Goal: Task Accomplishment & Management: Manage account settings

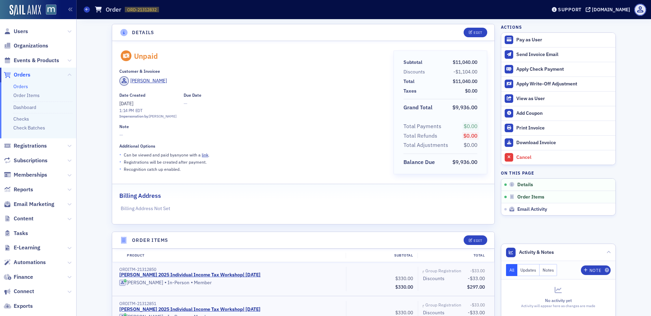
scroll to position [1, 0]
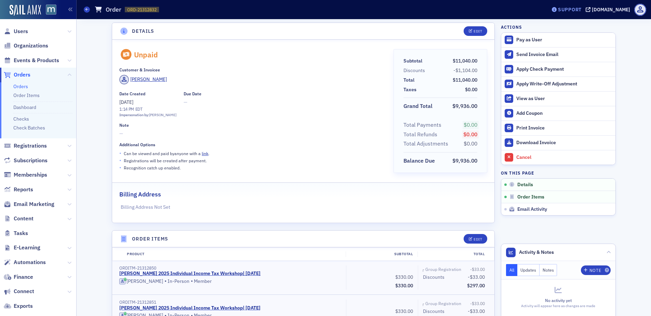
click at [581, 13] on div "Support" at bounding box center [567, 10] width 32 height 10
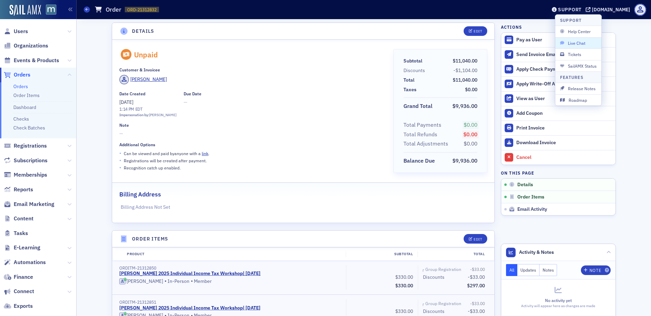
click at [576, 40] on span "Live Chat" at bounding box center [578, 43] width 37 height 6
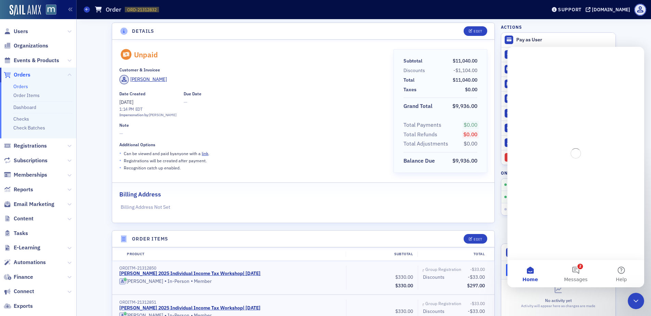
scroll to position [0, 0]
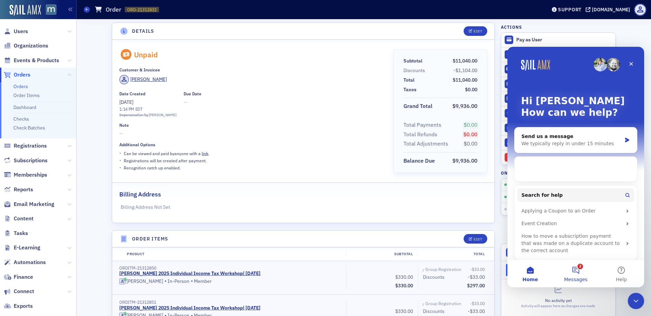
click at [578, 269] on button "2 Messages" at bounding box center [575, 273] width 45 height 27
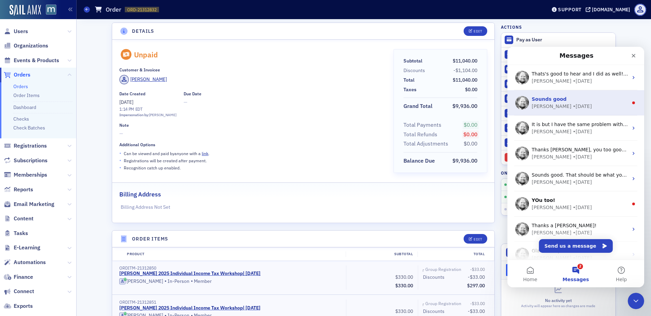
click at [574, 97] on div "Sounds good ​" at bounding box center [580, 99] width 96 height 7
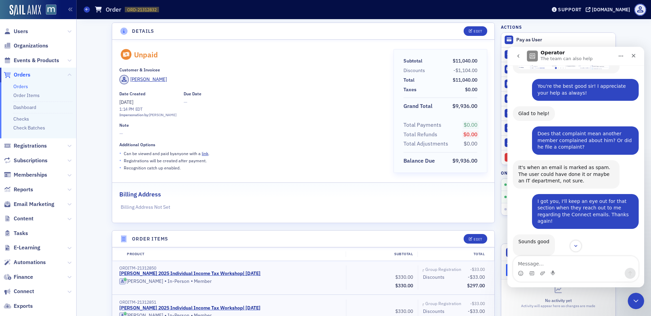
scroll to position [387, 0]
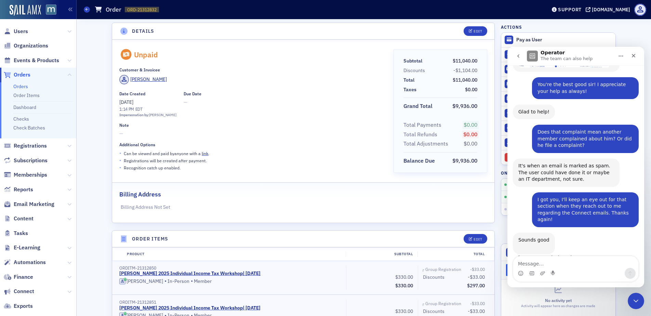
click at [516, 55] on icon "go back" at bounding box center [518, 55] width 5 height 5
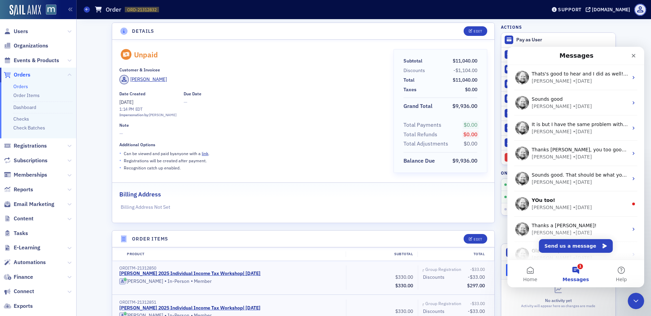
scroll to position [0, 0]
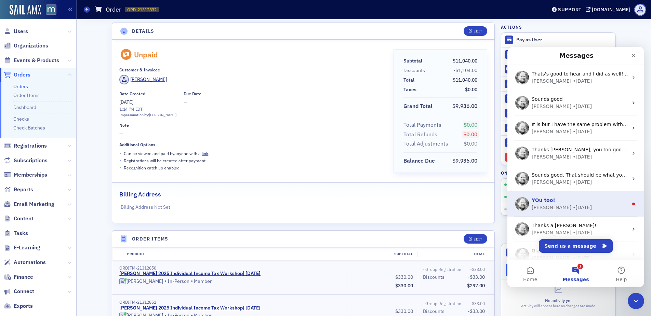
click at [607, 202] on div "YOu too!" at bounding box center [580, 200] width 96 height 7
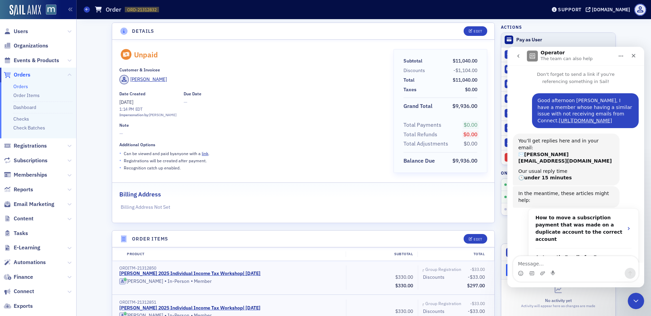
scroll to position [20, 0]
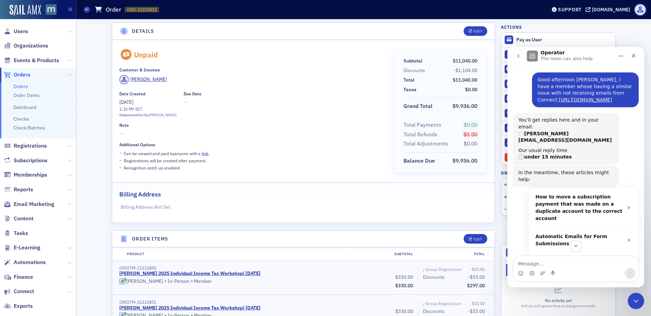
click at [521, 55] on icon "go back" at bounding box center [518, 55] width 5 height 5
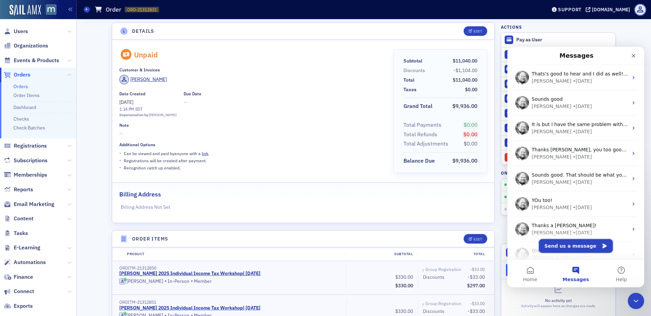
click at [567, 249] on button "Send us a message" at bounding box center [576, 246] width 74 height 14
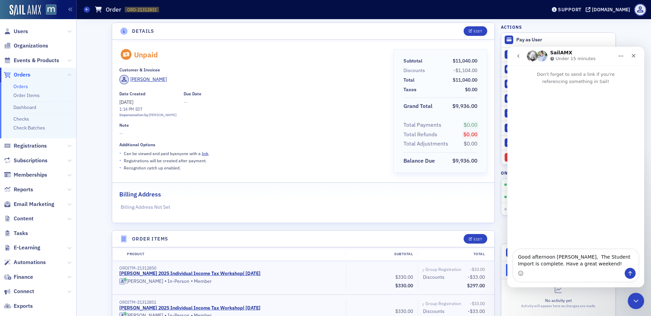
type textarea "Good afternoon [PERSON_NAME], The Student Import is complete. Have a great week…"
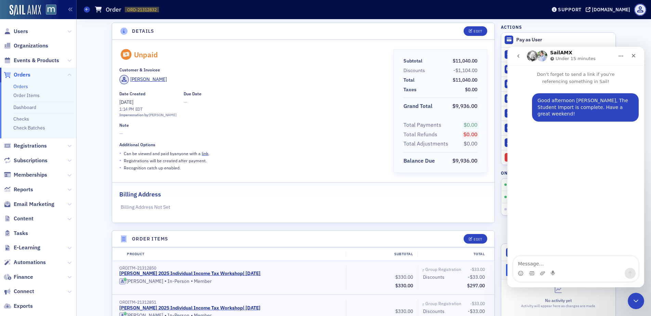
type textarea "[URL][DOMAIN_NAME]"
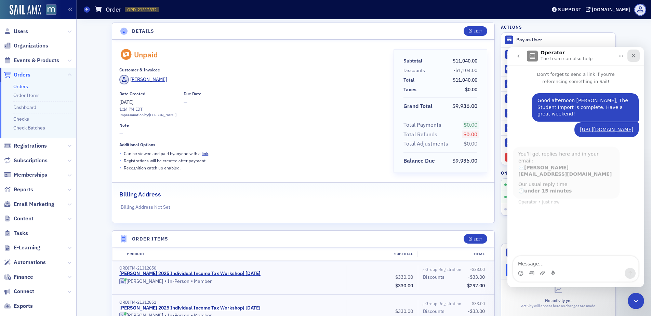
click at [635, 57] on icon "Close" at bounding box center [634, 56] width 4 height 4
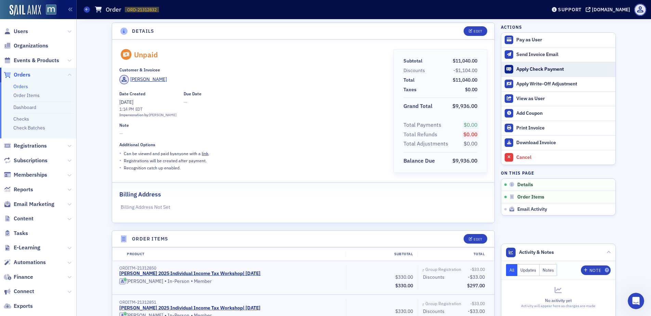
scroll to position [1, 0]
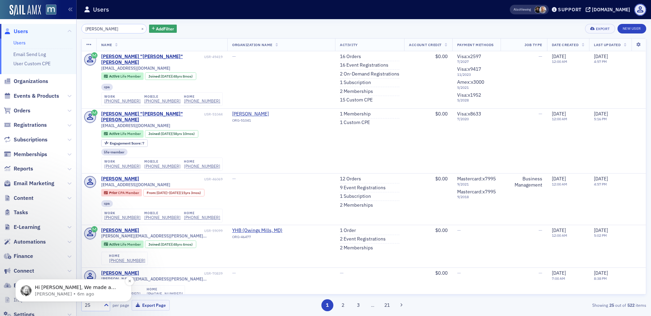
click at [100, 292] on p "Aidan • 6m ago" at bounding box center [79, 294] width 88 height 6
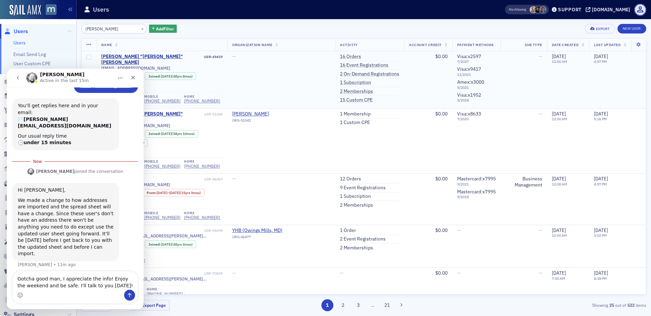
scroll to position [64, 0]
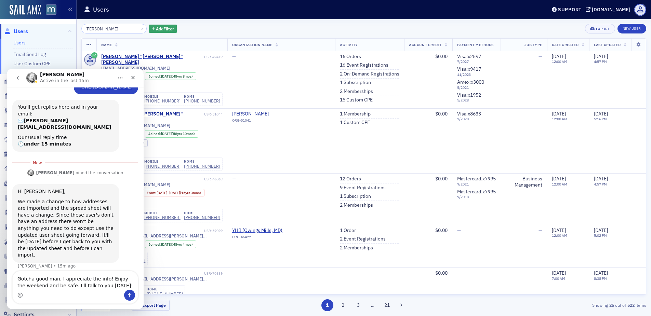
type textarea "Gotcha good man, I appreciate the info! Enjoy the weekend and be safe. I'll tal…"
drag, startPoint x: 131, startPoint y: 295, endPoint x: 166, endPoint y: 208, distance: 94.2
click at [131, 295] on icon "Send a message…" at bounding box center [129, 295] width 5 height 5
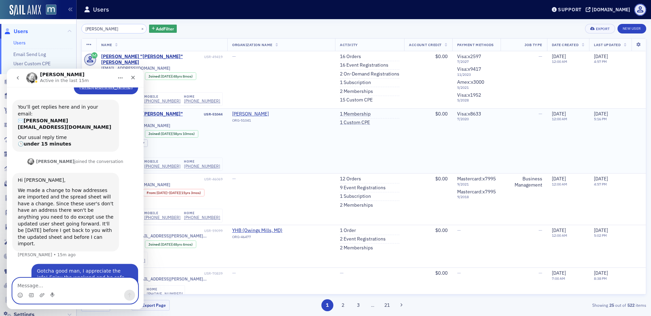
scroll to position [79, 0]
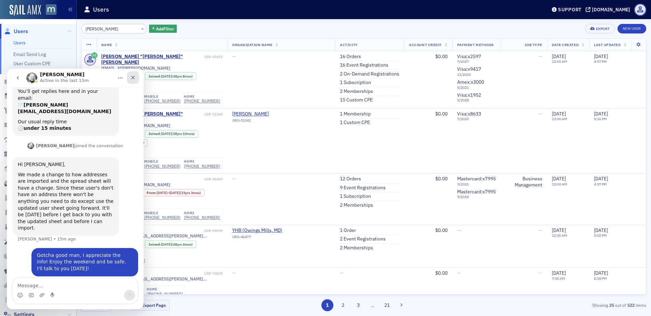
click at [135, 75] on icon "Close" at bounding box center [132, 77] width 5 height 5
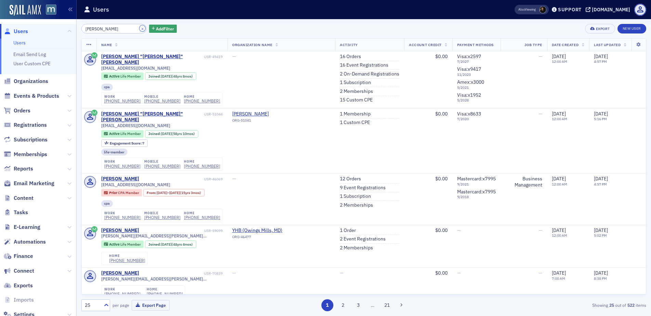
click at [140, 28] on button "×" at bounding box center [143, 28] width 6 height 6
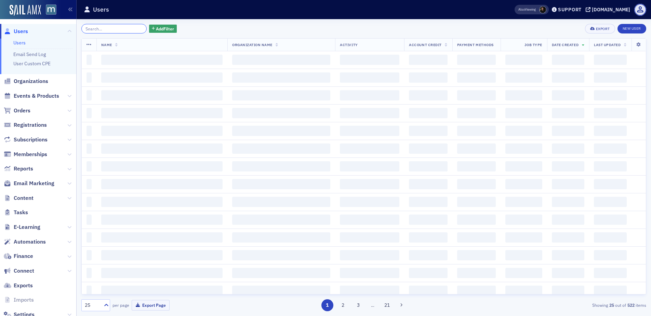
click at [121, 29] on input "search" at bounding box center [113, 29] width 65 height 10
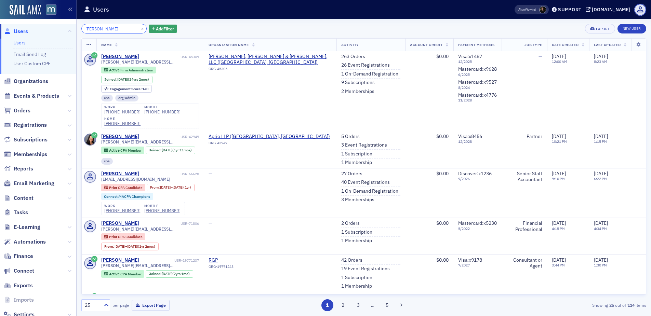
type input "Nicole Szarko"
click at [140, 28] on button "×" at bounding box center [143, 28] width 6 height 6
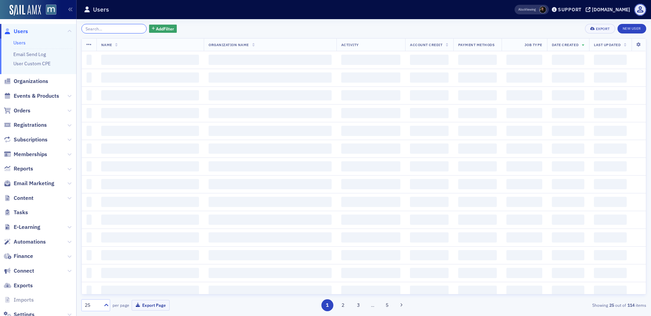
click at [102, 28] on input "search" at bounding box center [113, 29] width 65 height 10
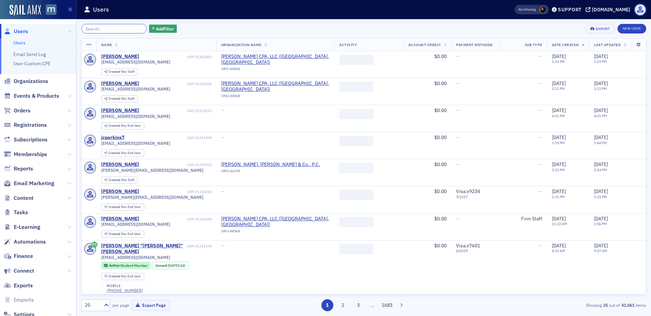
paste input "Phil Durham"
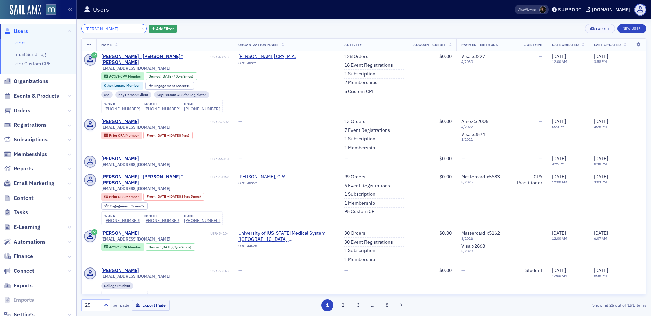
type input "Phil Durham"
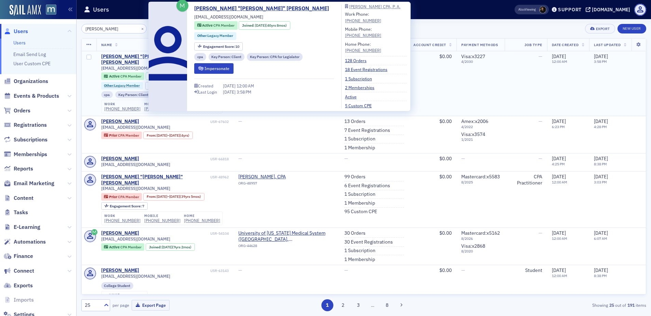
click at [111, 56] on div "Phillip "Phil" Durham" at bounding box center [155, 60] width 108 height 12
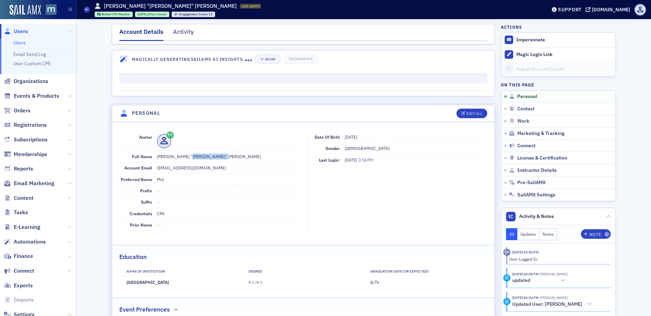
drag, startPoint x: 214, startPoint y: 156, endPoint x: 179, endPoint y: 158, distance: 35.6
click at [179, 158] on dd "Phillip "Phil" Nicholas Durham" at bounding box center [228, 156] width 143 height 11
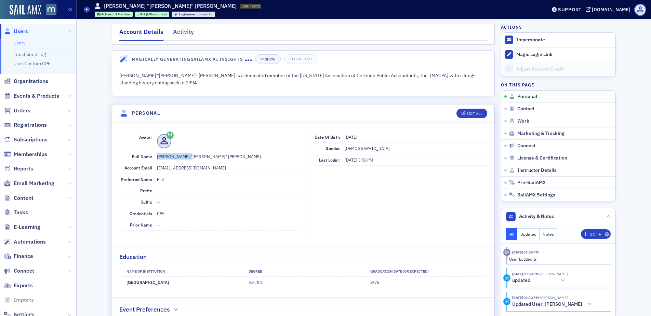
drag, startPoint x: 154, startPoint y: 157, endPoint x: 178, endPoint y: 157, distance: 24.6
click at [178, 157] on dd "Phillip "Phil" Nicholas Durham" at bounding box center [228, 156] width 143 height 11
copy dd "Phillip "Phil""
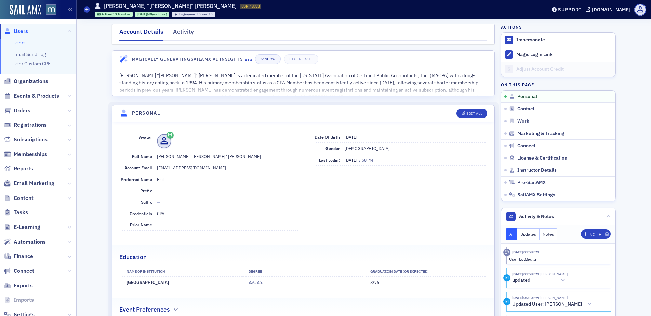
click at [191, 158] on dd "Phillip "Phil" Nicholas Durham" at bounding box center [228, 156] width 143 height 11
click at [211, 159] on dd "Phillip "Phil" Nicholas Durham" at bounding box center [228, 156] width 143 height 11
drag, startPoint x: 211, startPoint y: 157, endPoint x: 184, endPoint y: 153, distance: 27.7
click at [184, 153] on dd "Phillip "Phil" Nicholas Durham" at bounding box center [228, 156] width 143 height 11
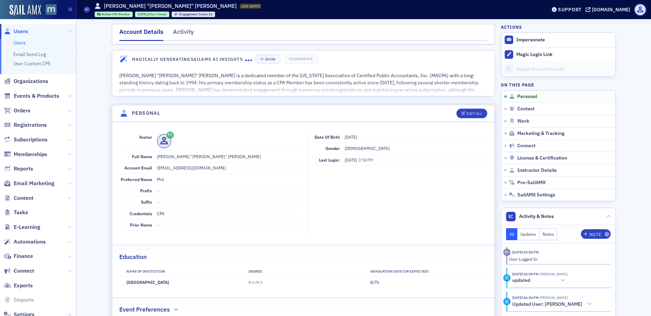
click at [181, 157] on dd "Phillip "Phil" Nicholas Durham" at bounding box center [228, 156] width 143 height 11
drag, startPoint x: 179, startPoint y: 157, endPoint x: 222, endPoint y: 159, distance: 43.1
click at [222, 159] on dd "Phillip "Phil" Nicholas Durham" at bounding box center [228, 156] width 143 height 11
copy dd "Nicholas Durham"
click at [158, 169] on dd "pdurham@harfordcpa.com" at bounding box center [228, 167] width 143 height 11
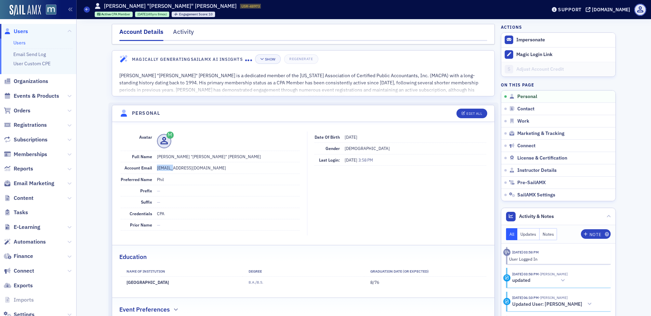
click at [158, 169] on dd "pdurham@harfordcpa.com" at bounding box center [228, 167] width 143 height 11
copy dd "pdurham@harfordcpa.com"
click at [15, 30] on span "Users" at bounding box center [21, 32] width 14 height 8
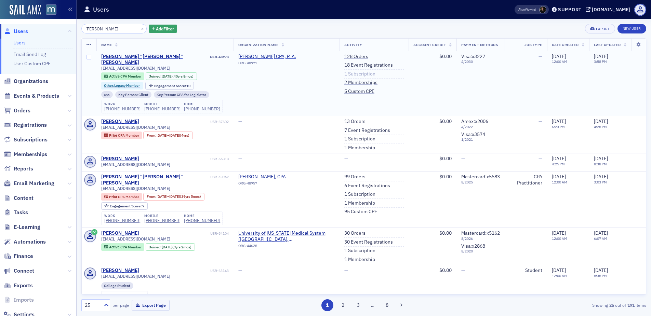
click at [356, 76] on link "1 Subscription" at bounding box center [359, 74] width 31 height 6
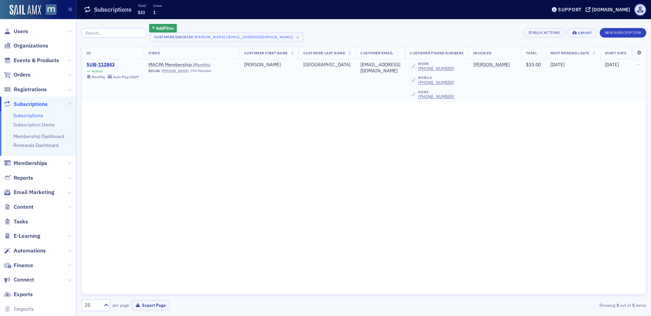
click at [112, 66] on div "SUB-112843" at bounding box center [113, 65] width 52 height 6
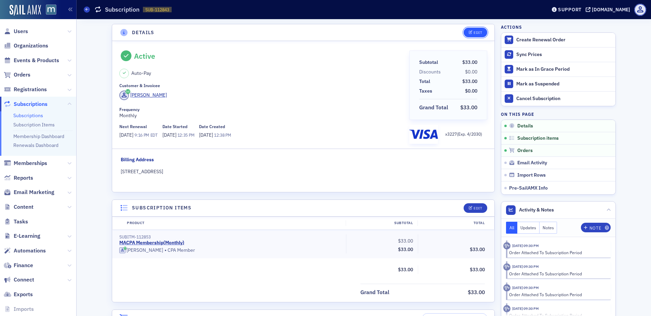
click at [479, 30] on button "Edit" at bounding box center [476, 33] width 24 height 10
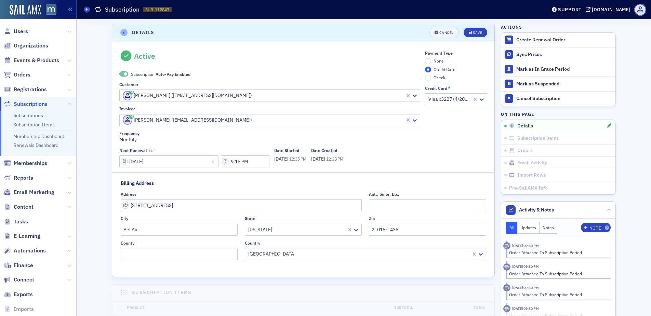
scroll to position [1, 0]
click at [124, 72] on span at bounding box center [126, 73] width 4 height 4
click at [426, 61] on input "None" at bounding box center [428, 60] width 6 height 6
click at [484, 32] on button "Save" at bounding box center [476, 31] width 24 height 10
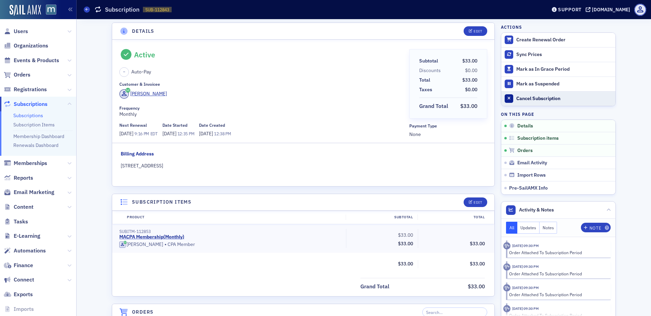
click at [536, 98] on div "Cancel Subscription" at bounding box center [564, 99] width 96 height 6
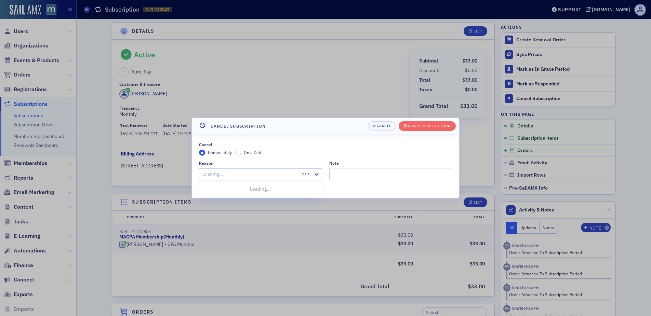
click at [284, 174] on div at bounding box center [250, 174] width 97 height 9
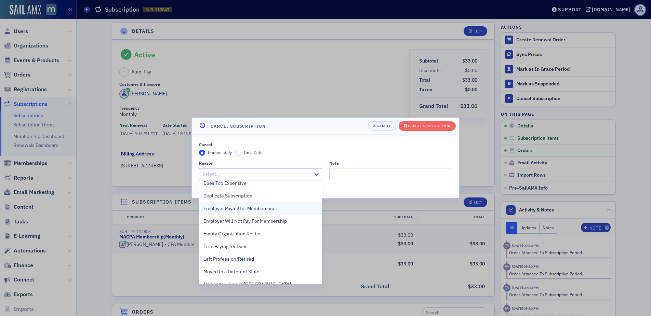
scroll to position [55, 0]
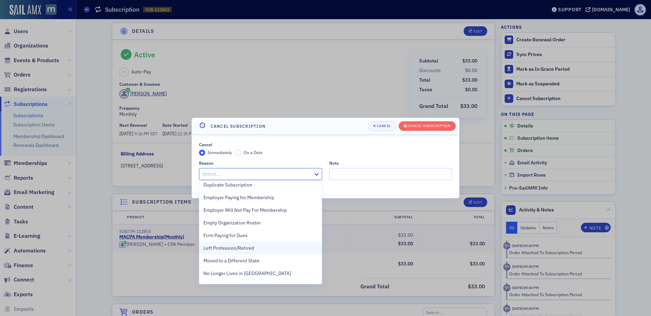
click at [235, 248] on span "Left Profession/Retired" at bounding box center [228, 248] width 51 height 7
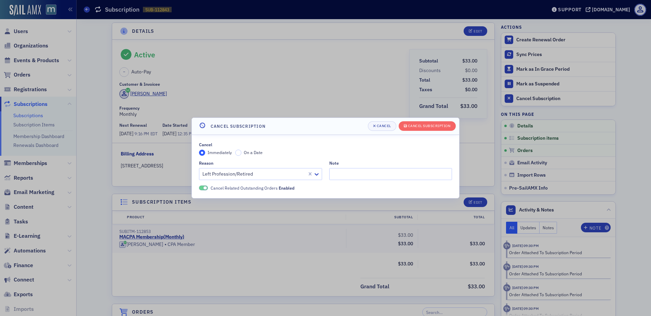
click at [377, 166] on div "Note" at bounding box center [390, 163] width 123 height 5
click at [374, 174] on input "Note" at bounding box center [390, 174] width 123 height 12
paste input "pdurham@harfordcpa.com"
paste input "I am retired and would like to cancel my membership. Name is Phillip Nicholas D…"
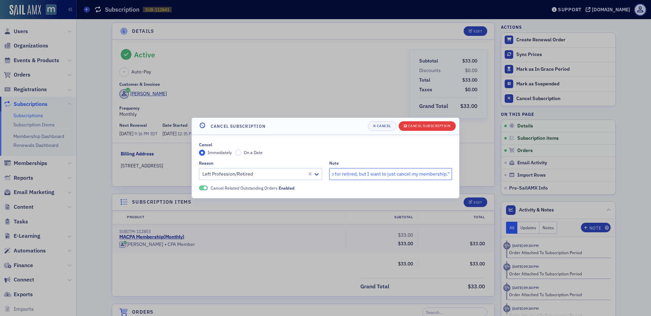
type input ""I am retired and would like to cancel my membership. Name is Phillip Nicholas …"
click at [420, 129] on span "Cancel Subscription" at bounding box center [427, 125] width 47 height 5
